Goal: Find specific page/section: Find specific page/section

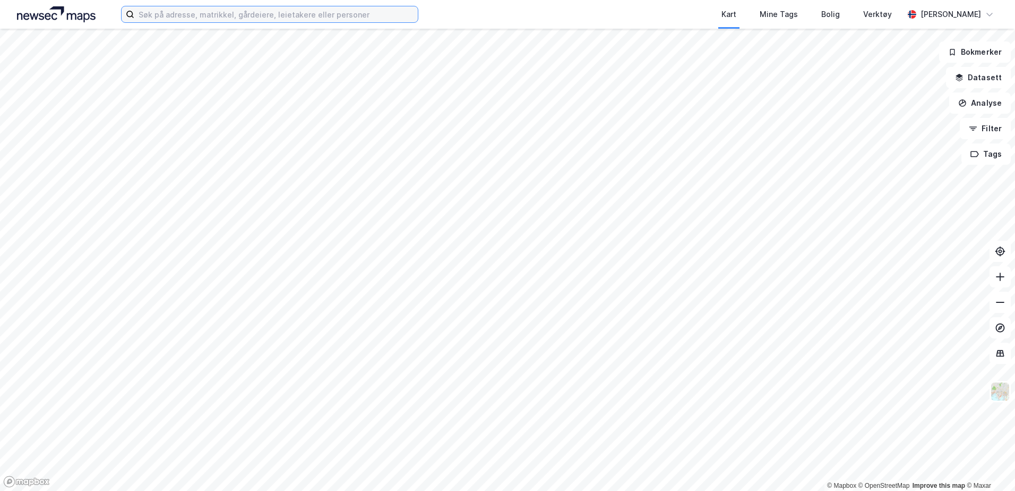
click at [190, 13] on input at bounding box center [275, 14] width 283 height 16
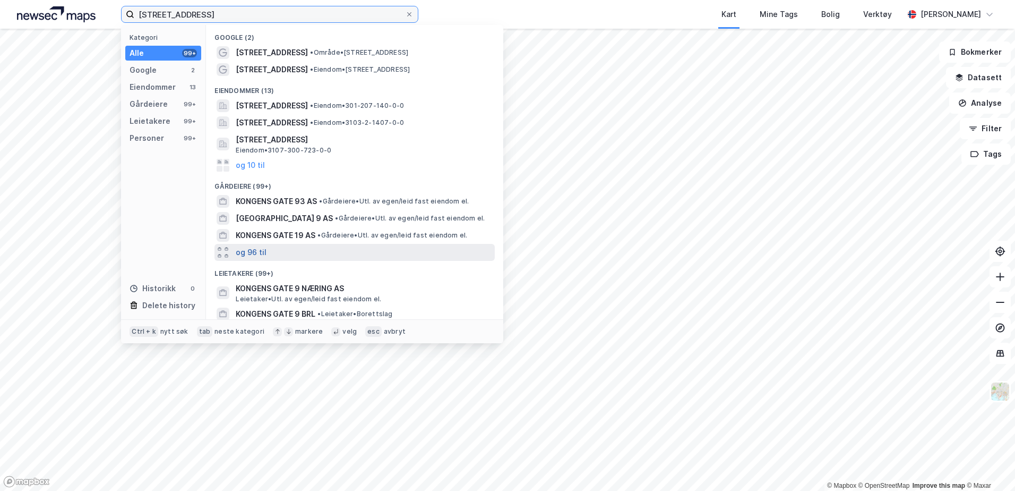
scroll to position [53, 0]
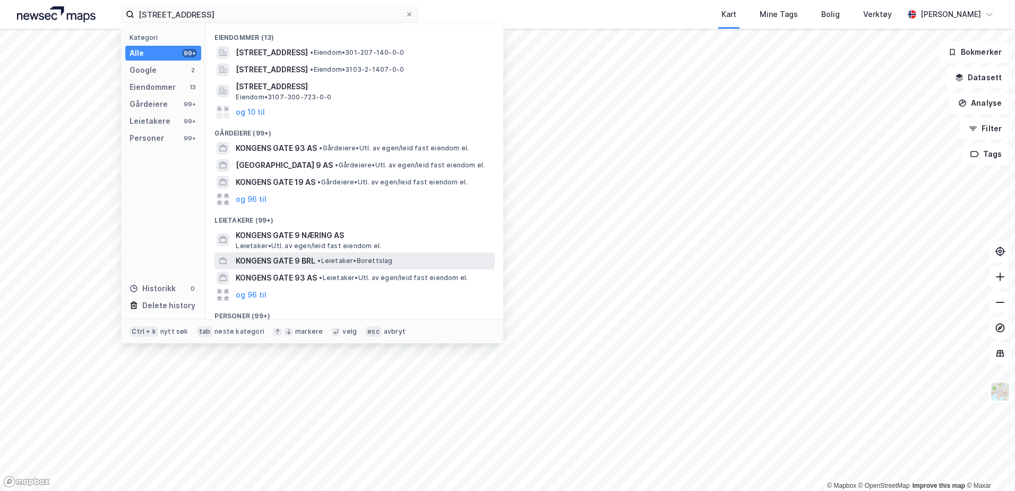
click at [266, 261] on span "KONGENS GATE 9 BRL" at bounding box center [276, 260] width 80 height 13
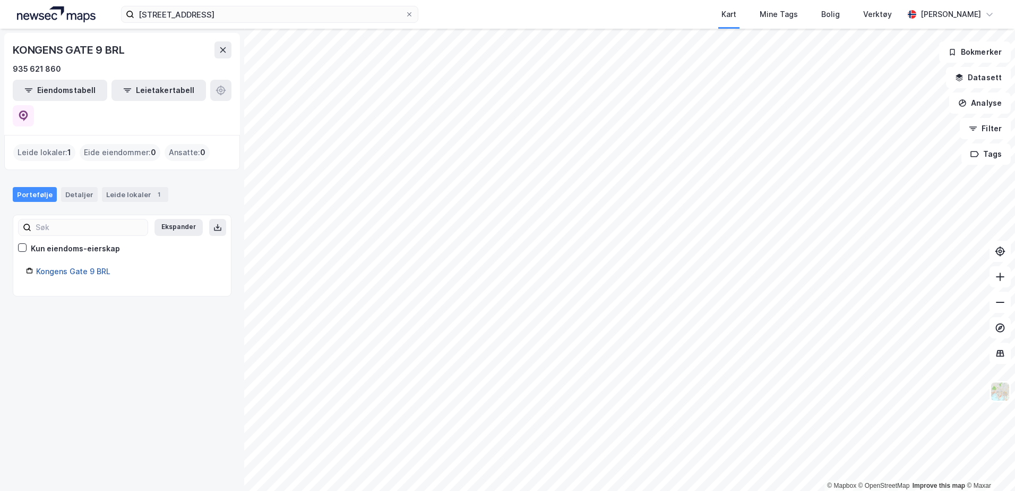
click at [92, 266] on link "Kongens Gate 9 BRL" at bounding box center [73, 270] width 74 height 9
click at [50, 266] on link "Kongens Gate 9 BRL" at bounding box center [73, 270] width 74 height 9
click at [142, 91] on button "Leietakertabell" at bounding box center [158, 90] width 94 height 21
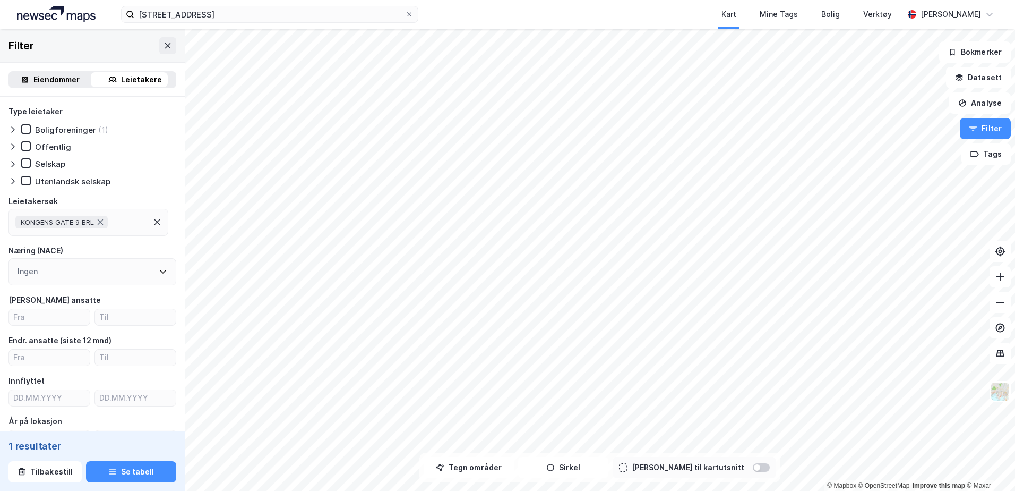
click at [70, 76] on div "Eiendommer" at bounding box center [56, 79] width 46 height 13
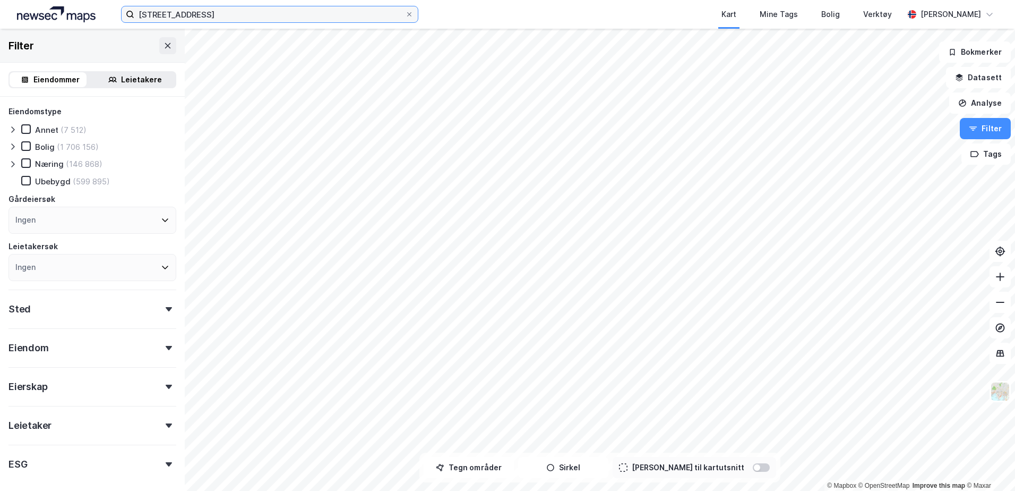
click at [228, 12] on input "[STREET_ADDRESS]" at bounding box center [269, 14] width 271 height 16
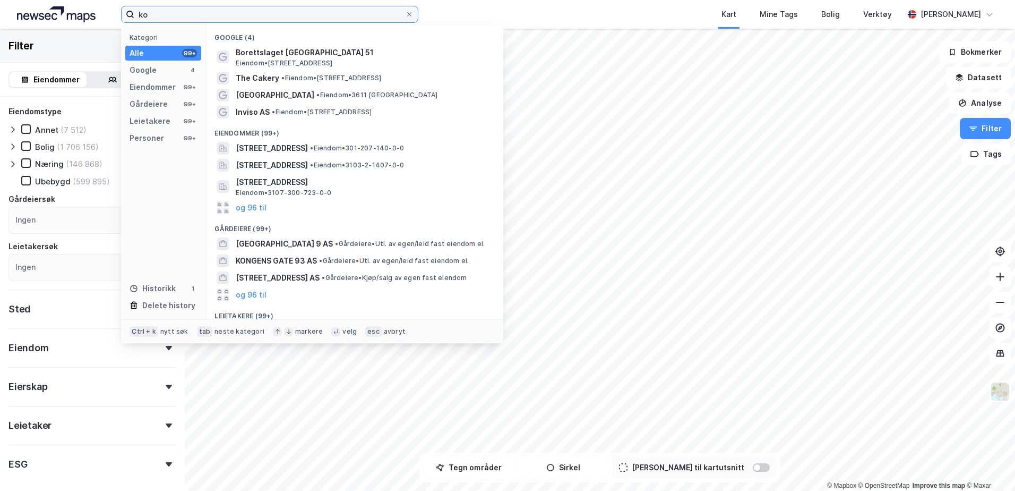
type input "k"
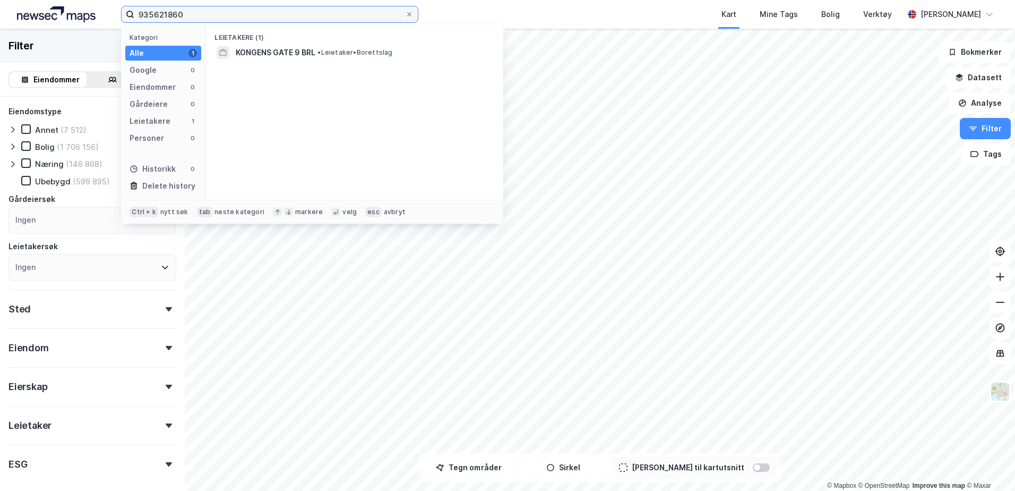
click at [196, 13] on input "935621860" at bounding box center [269, 14] width 271 height 16
type input "935621860"
